Goal: Task Accomplishment & Management: Manage account settings

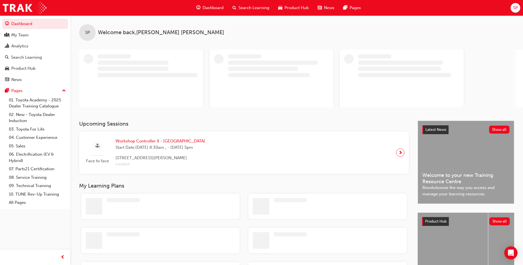
click at [519, 10] on div "SP" at bounding box center [516, 8] width 10 height 10
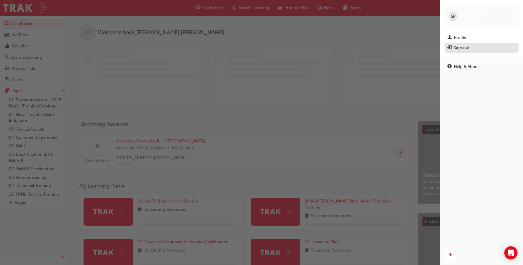
click at [457, 45] on div "Sign out" at bounding box center [462, 48] width 16 height 6
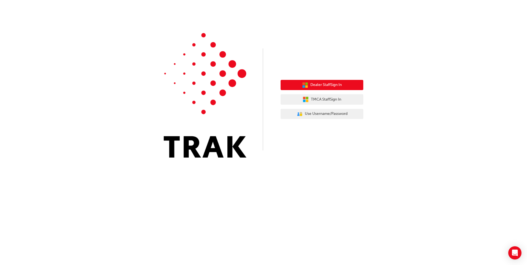
click at [325, 83] on span "Dealer Staff Sign In" at bounding box center [325, 85] width 31 height 6
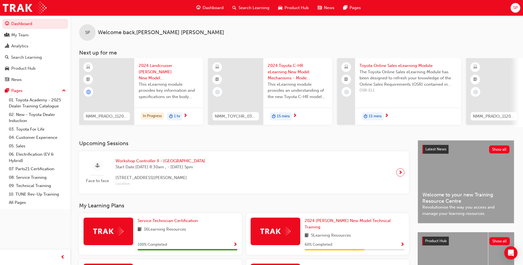
click at [514, 8] on span "SP" at bounding box center [515, 8] width 5 height 6
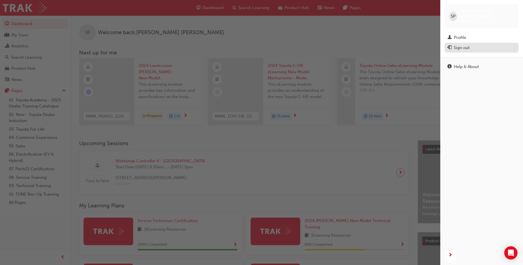
click at [458, 45] on div "Sign out" at bounding box center [462, 48] width 16 height 6
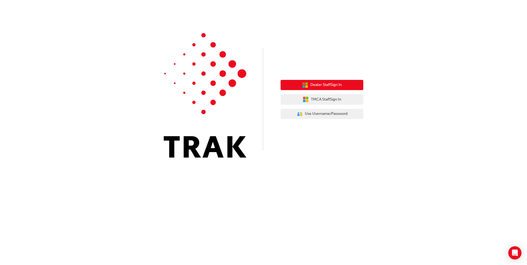
click at [317, 90] on button "Dealer Staff Sign In" at bounding box center [322, 85] width 83 height 10
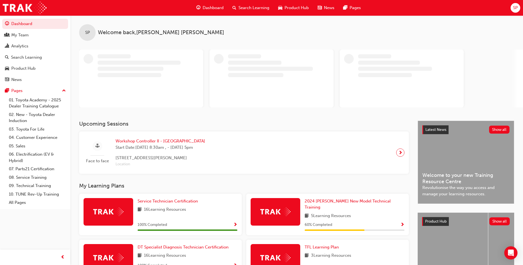
click at [519, 8] on div "SP" at bounding box center [516, 8] width 10 height 10
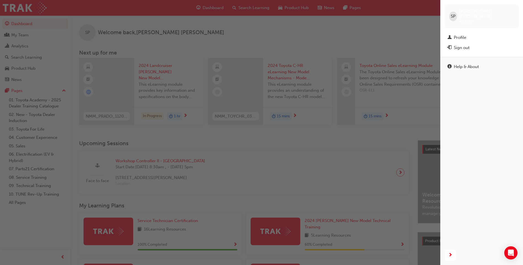
click at [455, 45] on div "Sign out" at bounding box center [462, 48] width 16 height 6
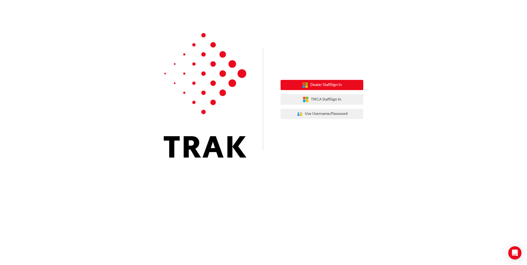
click at [311, 83] on span "Dealer Staff Sign In" at bounding box center [325, 85] width 31 height 6
